Goal: Navigation & Orientation: Find specific page/section

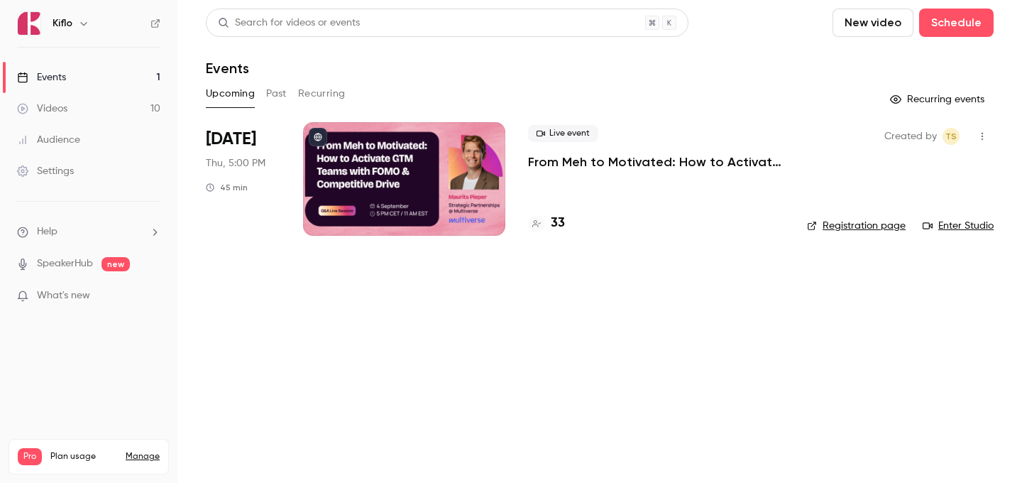
click at [116, 101] on link "Videos 10" at bounding box center [88, 108] width 177 height 31
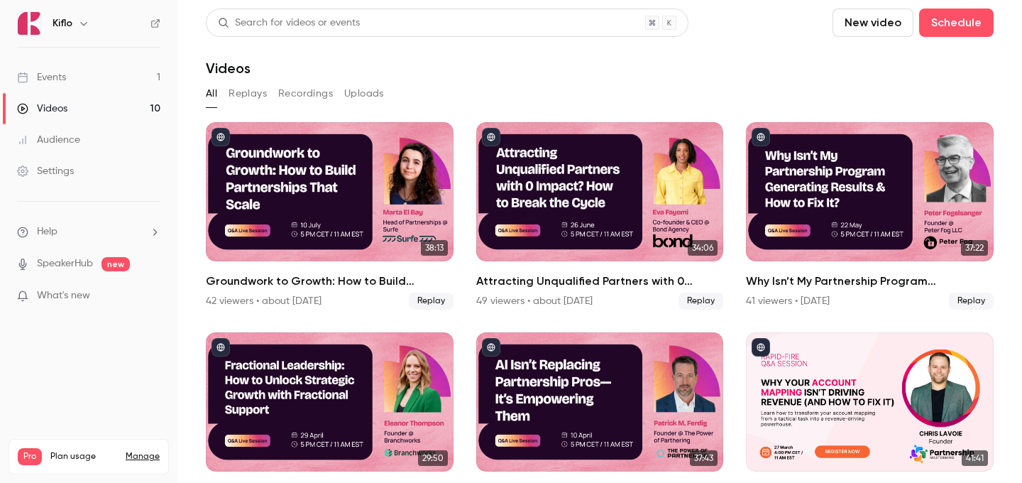
click at [116, 66] on link "Events 1" at bounding box center [88, 77] width 177 height 31
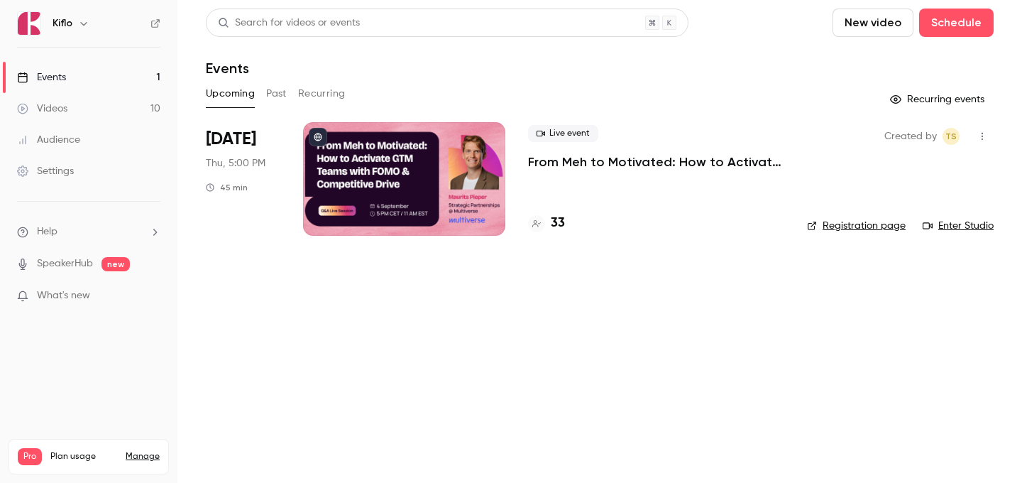
click at [112, 96] on link "Videos 10" at bounding box center [88, 108] width 177 height 31
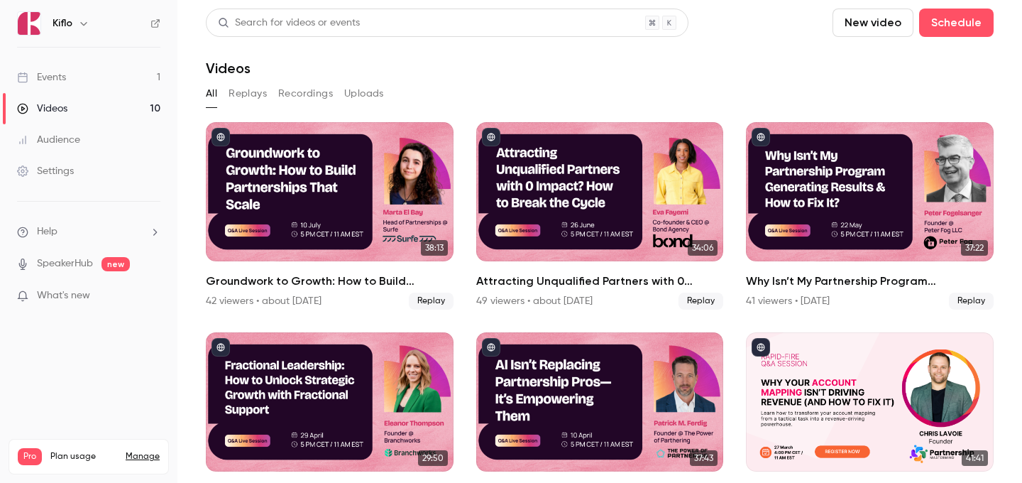
click at [112, 82] on link "Events 1" at bounding box center [88, 77] width 177 height 31
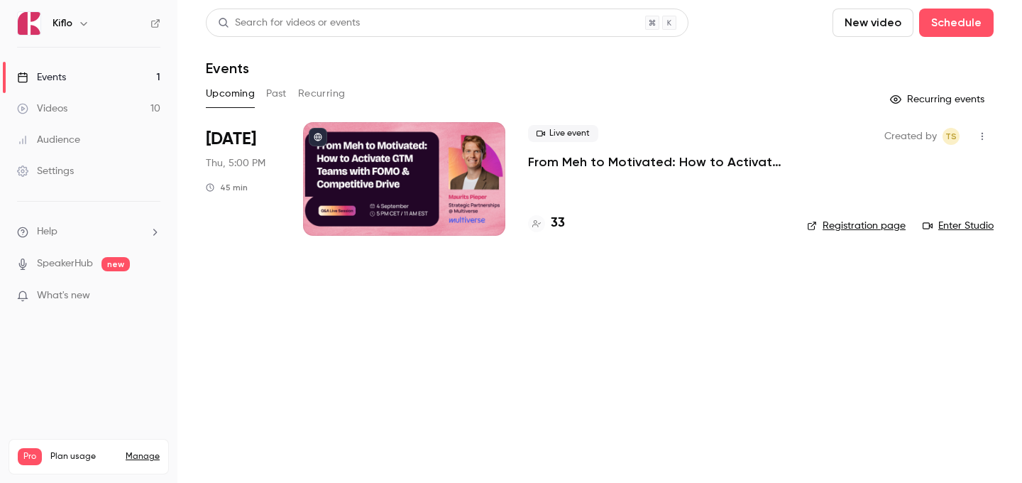
click at [155, 16] on div "Kiflo" at bounding box center [88, 23] width 143 height 24
click at [155, 27] on icon at bounding box center [155, 23] width 10 height 10
